Goal: Task Accomplishment & Management: Complete application form

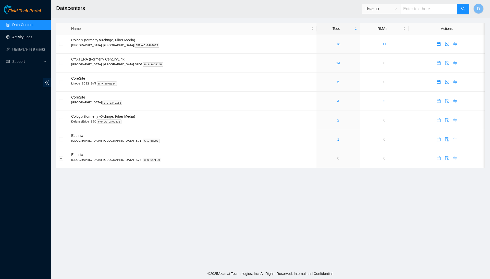
click at [26, 36] on link "Activity Logs" at bounding box center [22, 37] width 20 height 4
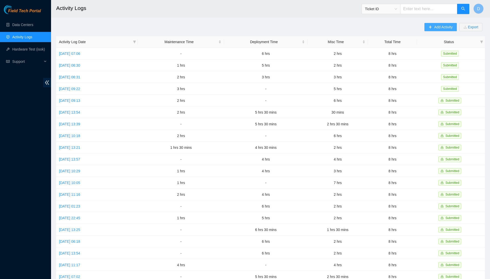
click at [444, 24] on span "Add Activity" at bounding box center [443, 27] width 18 height 6
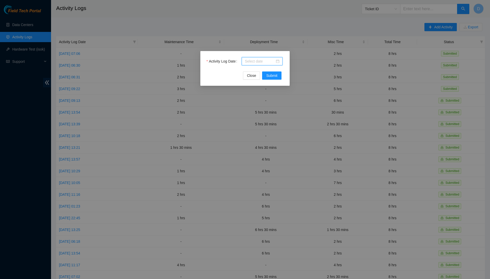
click at [260, 64] on input "Activity Log Date" at bounding box center [260, 61] width 30 height 6
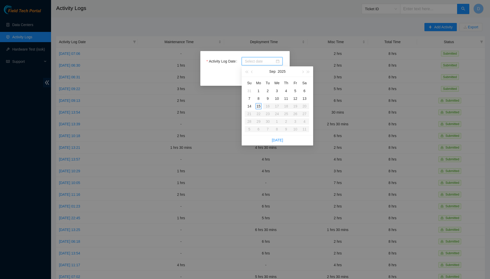
type input "2025-09-01"
type input "2025-09-08"
type input "2025-09-15"
click at [259, 105] on div "15" at bounding box center [258, 106] width 6 height 6
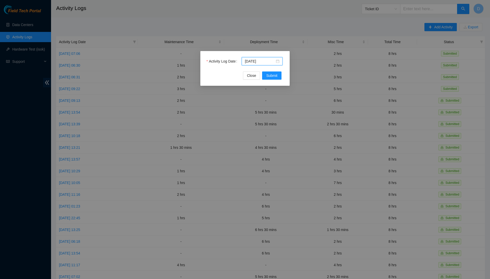
click at [279, 81] on div "Activity Log Date 2025-09-15 Close Submit" at bounding box center [244, 68] width 89 height 35
click at [279, 78] on button "Submit" at bounding box center [271, 75] width 19 height 8
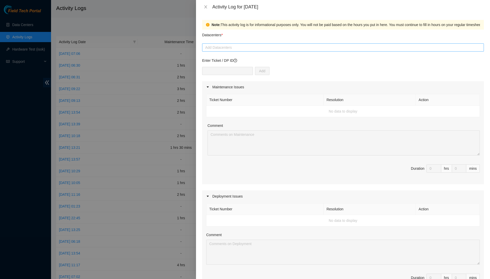
click at [287, 47] on div at bounding box center [342, 47] width 279 height 6
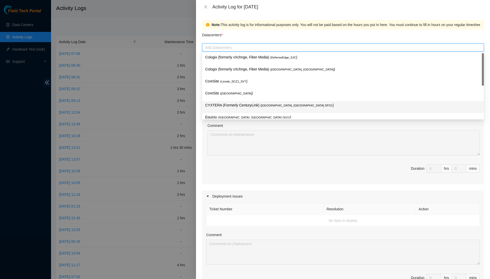
click at [265, 104] on span "( Santa Clara, CA SFO1" at bounding box center [296, 105] width 72 height 3
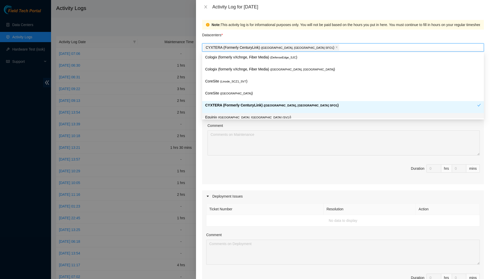
click at [206, 145] on div "Ticket Number Resolution Action No data to display Comment Duration 0 hrs 0 mins" at bounding box center [343, 138] width 282 height 91
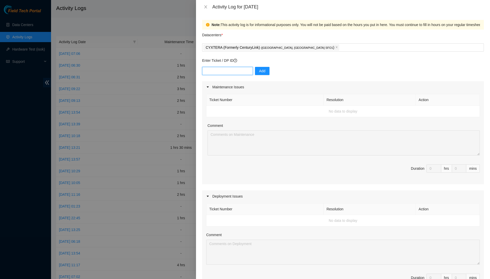
click at [241, 73] on input "text" at bounding box center [227, 71] width 51 height 8
type input "DP80772"
click at [269, 70] on button "Add" at bounding box center [262, 71] width 15 height 8
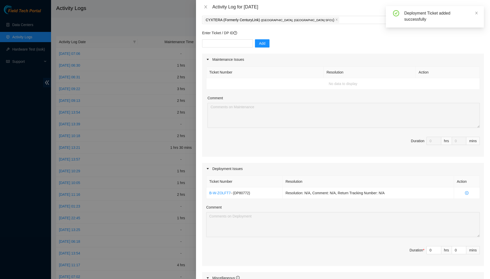
scroll to position [30, 0]
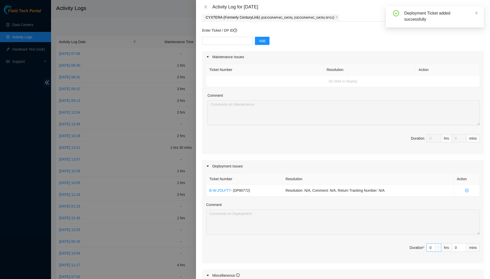
click at [431, 247] on input "0" at bounding box center [434, 248] width 14 height 8
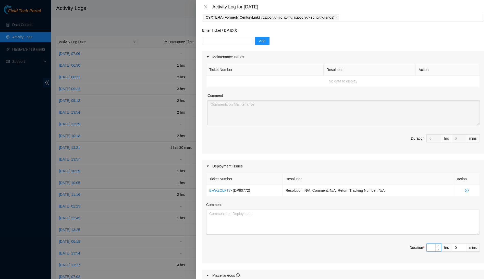
type input "5"
type input "0"
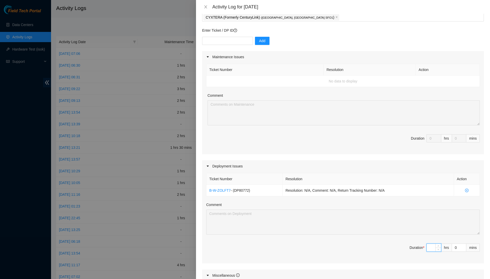
type input "6"
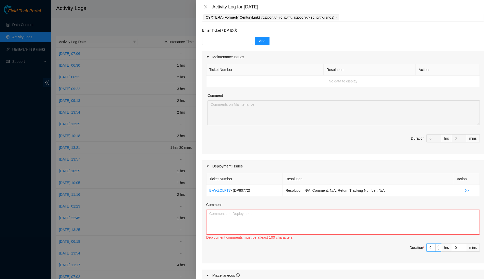
type input "6"
click at [463, 223] on textarea "Comment" at bounding box center [342, 221] width 273 height 25
type textarea "L"
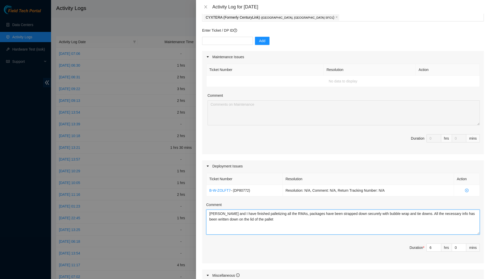
click at [291, 215] on textarea "Ilya and I have finished palletizing all the RMAs, packages have been strapped …" at bounding box center [342, 221] width 273 height 25
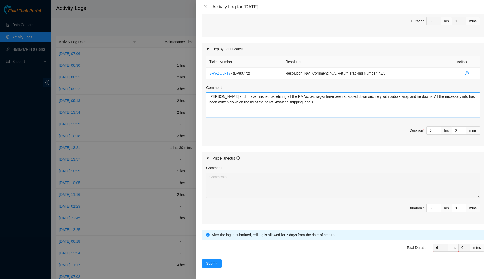
scroll to position [146, 0]
type textarea "Ilya and I have finished palletizing all the RMAs, packages have been strapped …"
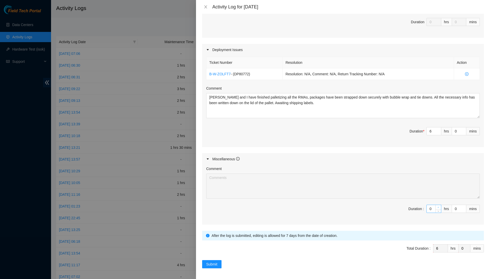
type input "1"
type input "7"
click at [437, 206] on span "up" at bounding box center [438, 207] width 3 height 3
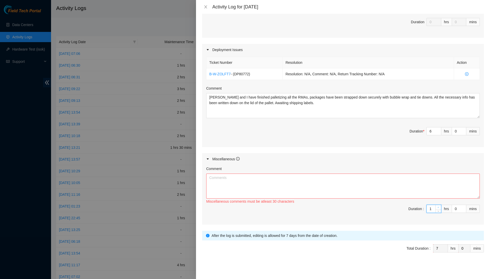
type input "6"
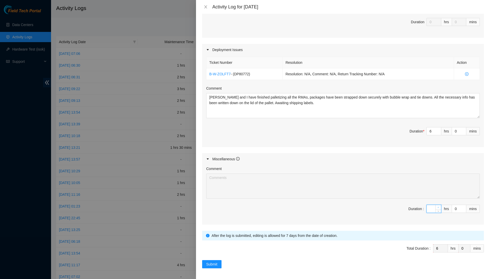
type input "2"
type input "8"
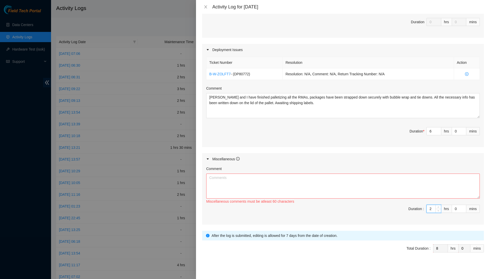
scroll to position [142, 0]
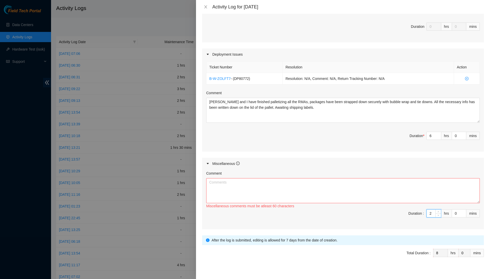
type input "2"
click at [438, 186] on textarea "Comment" at bounding box center [342, 190] width 273 height 25
click at [275, 182] on textarea "Took my two 15-minute breaks," at bounding box center [342, 190] width 273 height 25
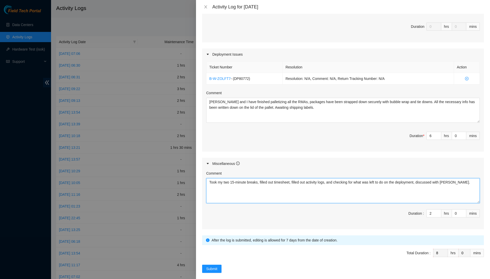
click at [290, 189] on textarea "Took my two 15-minute breaks, filled out timesheet, filled out activity logs, a…" at bounding box center [342, 190] width 273 height 25
click at [366, 181] on textarea "Took my two 15-minute breaks, filled out the timesheet, filled out the activity…" at bounding box center [342, 190] width 273 height 25
click at [356, 181] on textarea "Took my two 15-minute breaks, filled out the timesheet, filled out the activity…" at bounding box center [342, 190] width 273 height 25
click at [374, 179] on textarea "Took my two 15-minute breaks, filled out the timesheet, filled out the activity…" at bounding box center [342, 190] width 273 height 25
click at [358, 189] on textarea "Took my two 15-minute breaks, filled out the timesheet, filled out the activity…" at bounding box center [342, 190] width 273 height 25
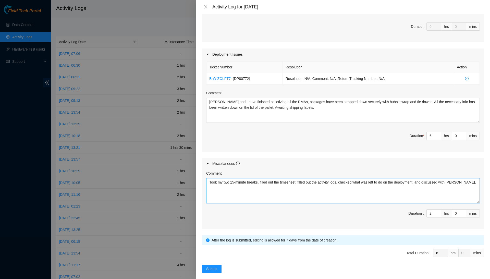
click at [367, 189] on textarea "Took my two 15-minute breaks, filled out the timesheet, filled out the activity…" at bounding box center [342, 190] width 273 height 25
type textarea "Took my two 15-minute breaks, filled out the timesheet, filled out the activity…"
click at [220, 265] on button "Submit" at bounding box center [211, 269] width 19 height 8
